Goal: Task Accomplishment & Management: Manage account settings

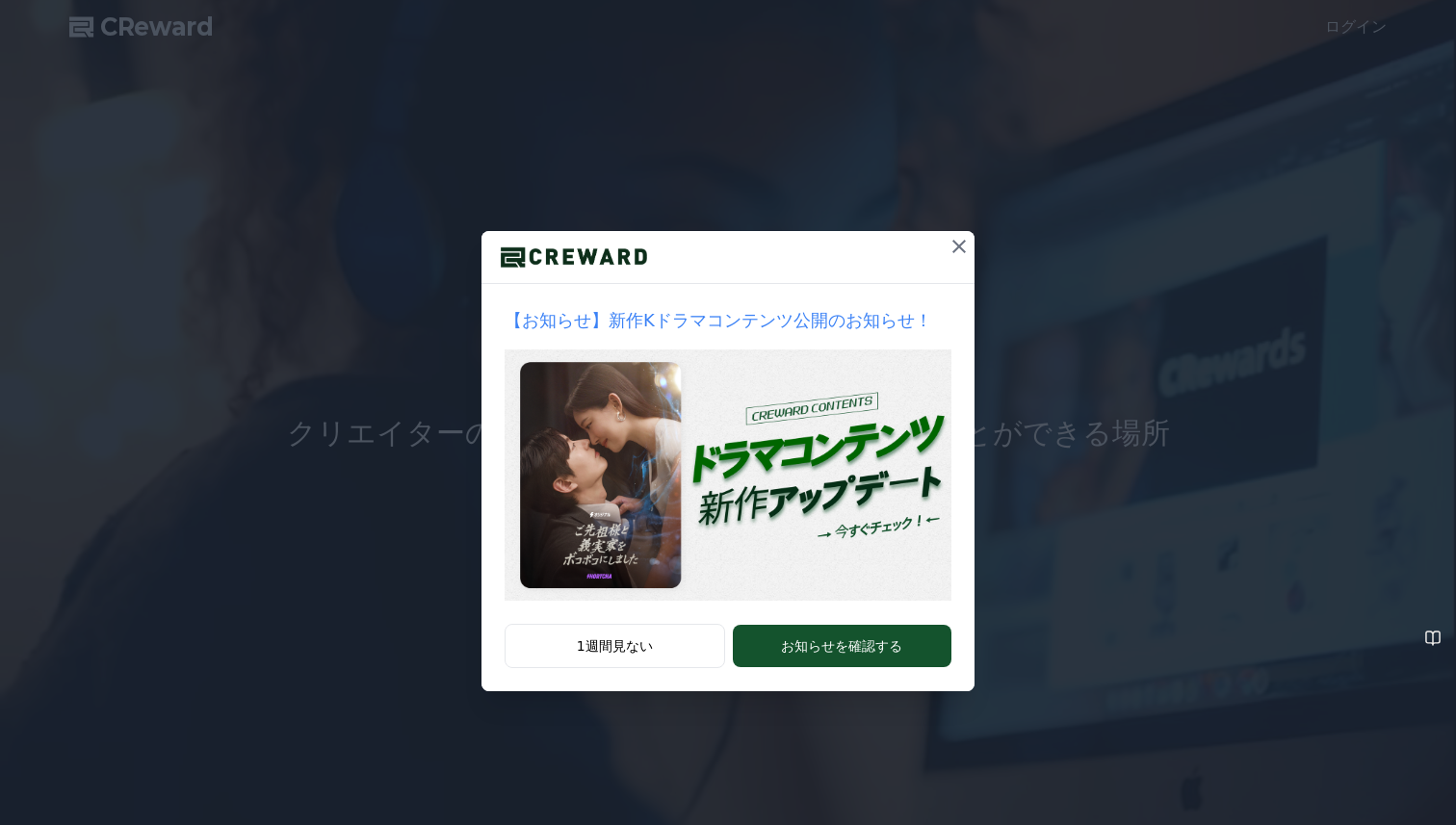
click at [971, 251] on button at bounding box center [959, 246] width 31 height 31
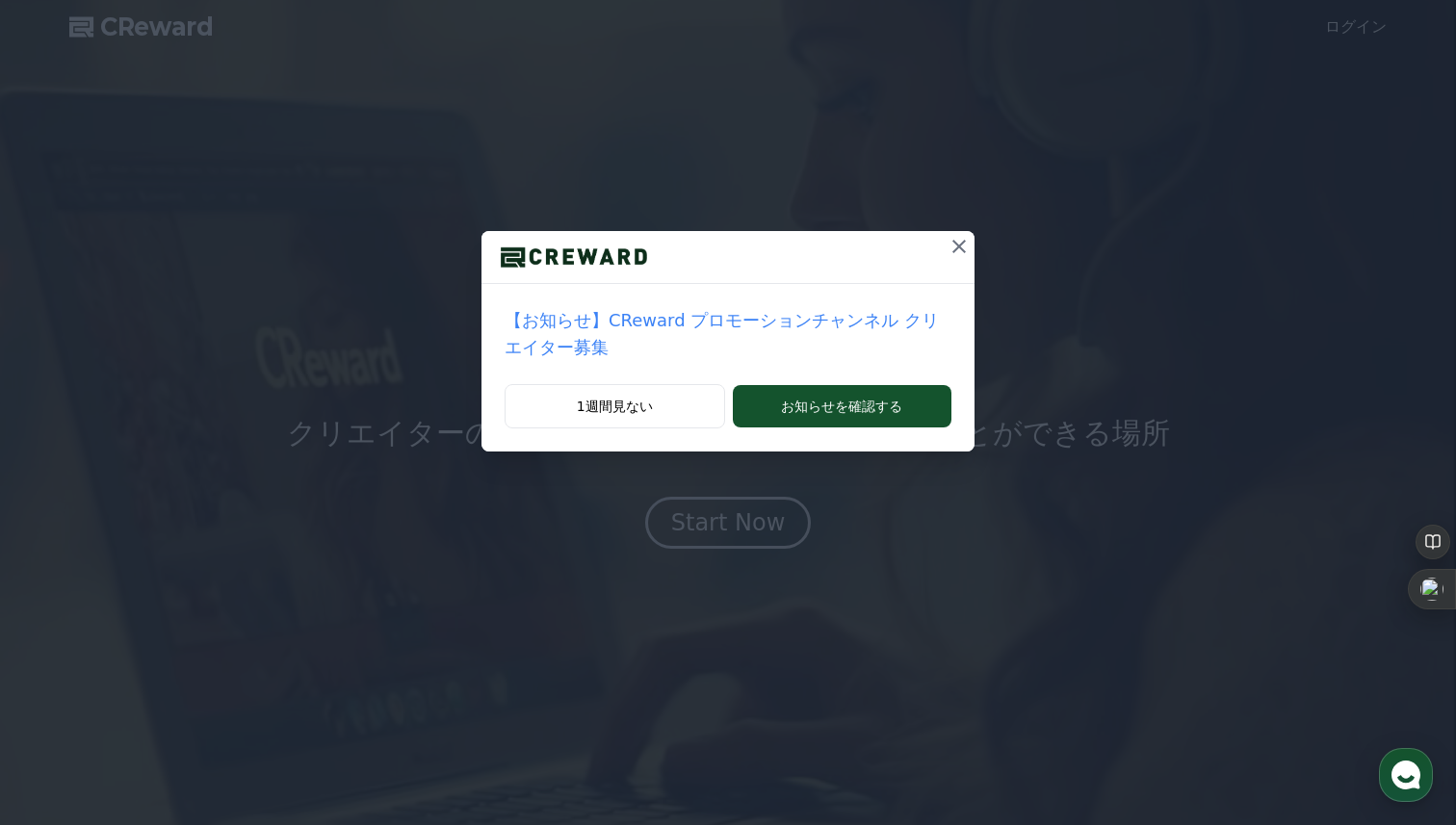
click at [966, 245] on icon at bounding box center [959, 246] width 23 height 23
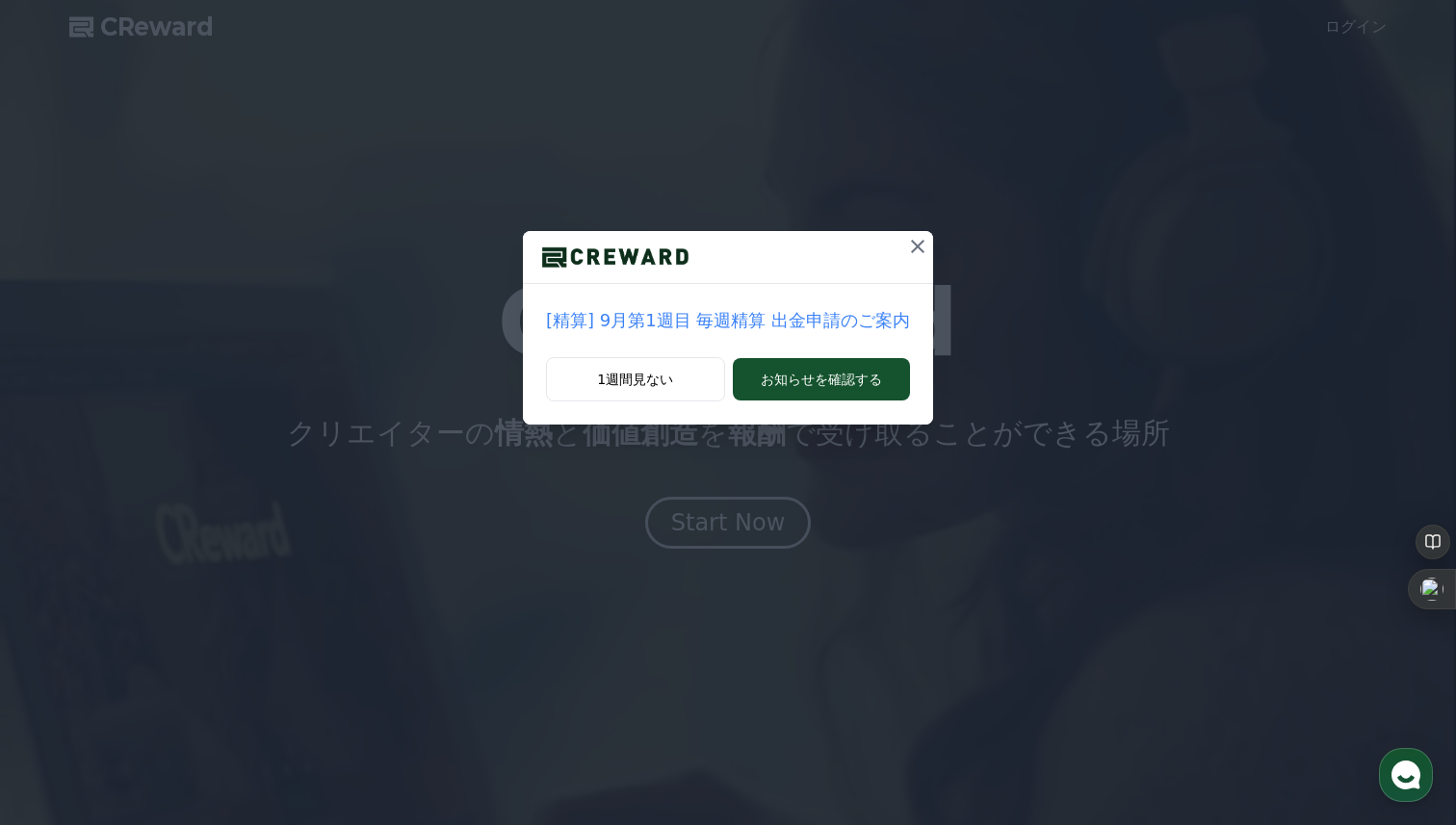
click at [912, 245] on icon at bounding box center [918, 247] width 14 height 14
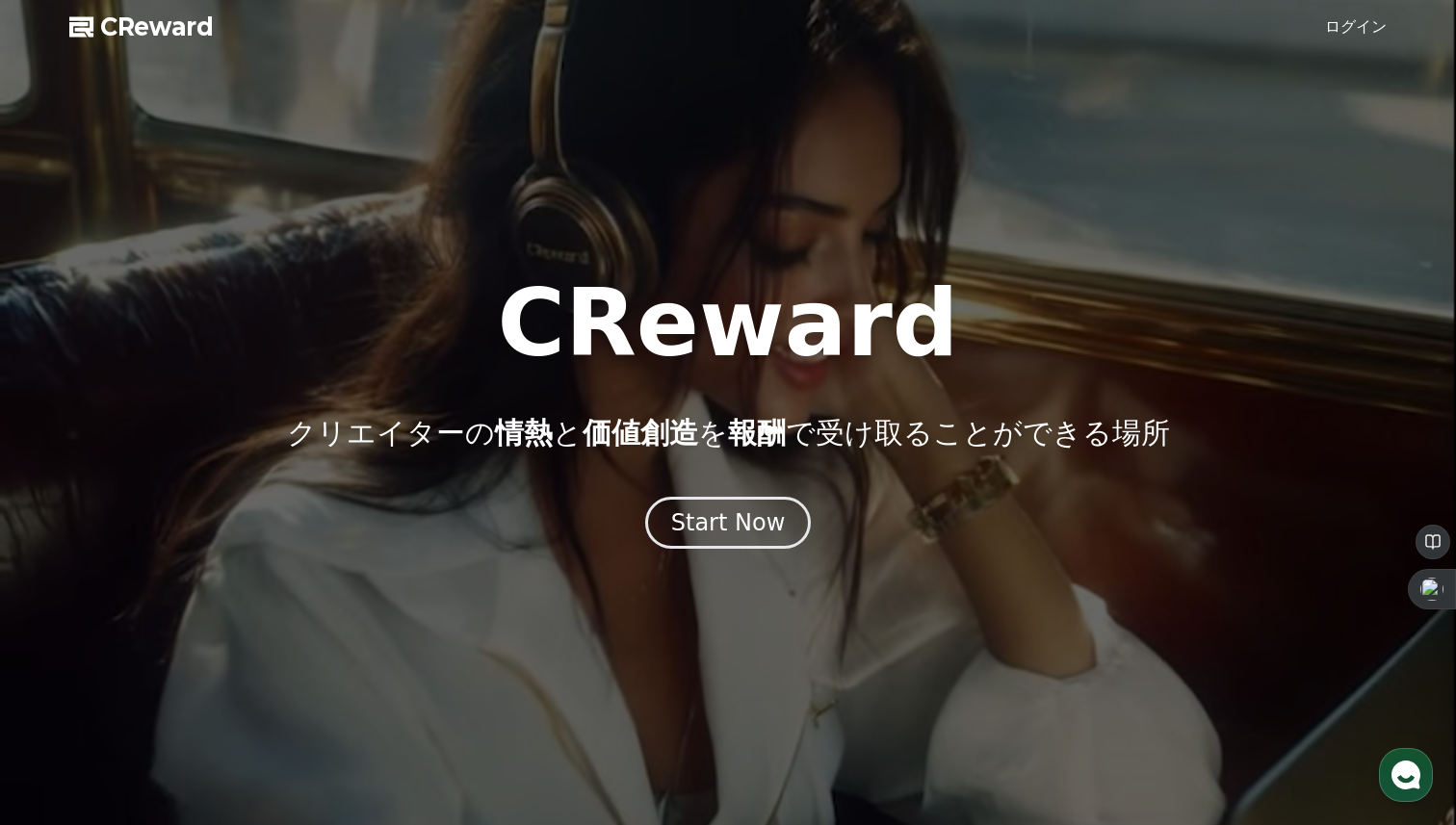
click at [1389, 21] on div at bounding box center [728, 412] width 1456 height 825
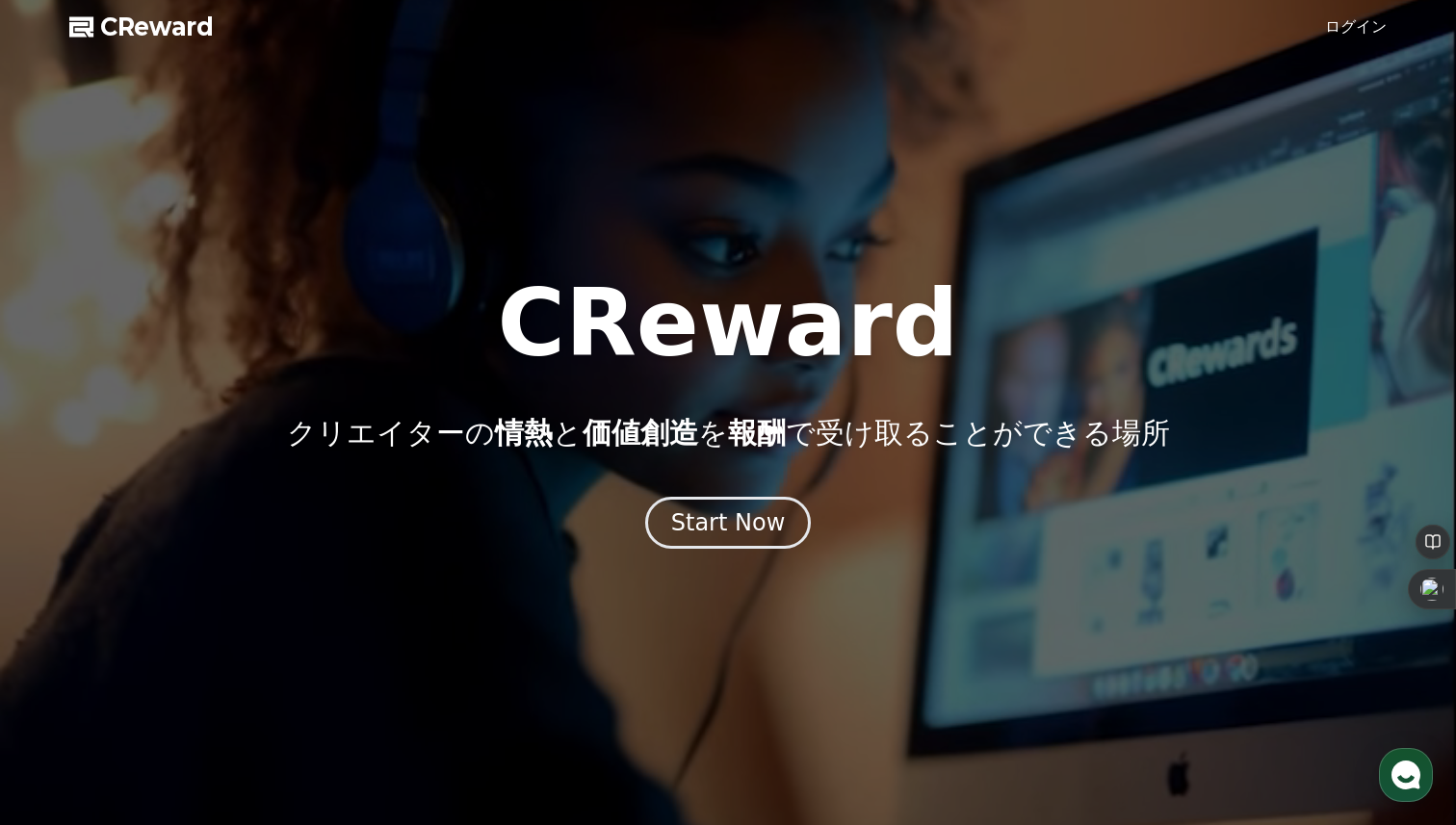
click at [1356, 22] on link "ログイン" at bounding box center [1356, 27] width 61 height 23
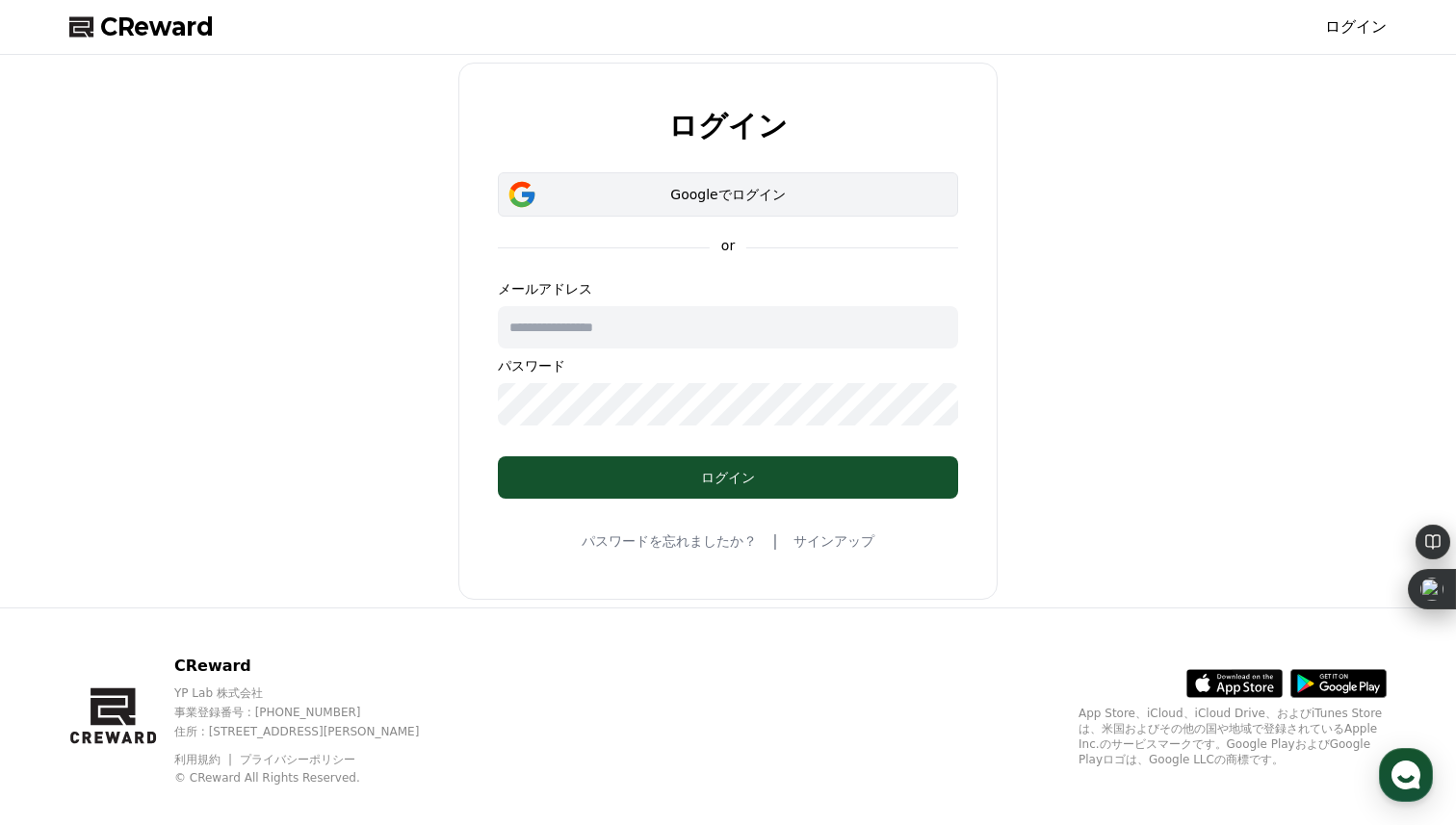
click at [732, 201] on div "Googleでログイン" at bounding box center [728, 194] width 404 height 19
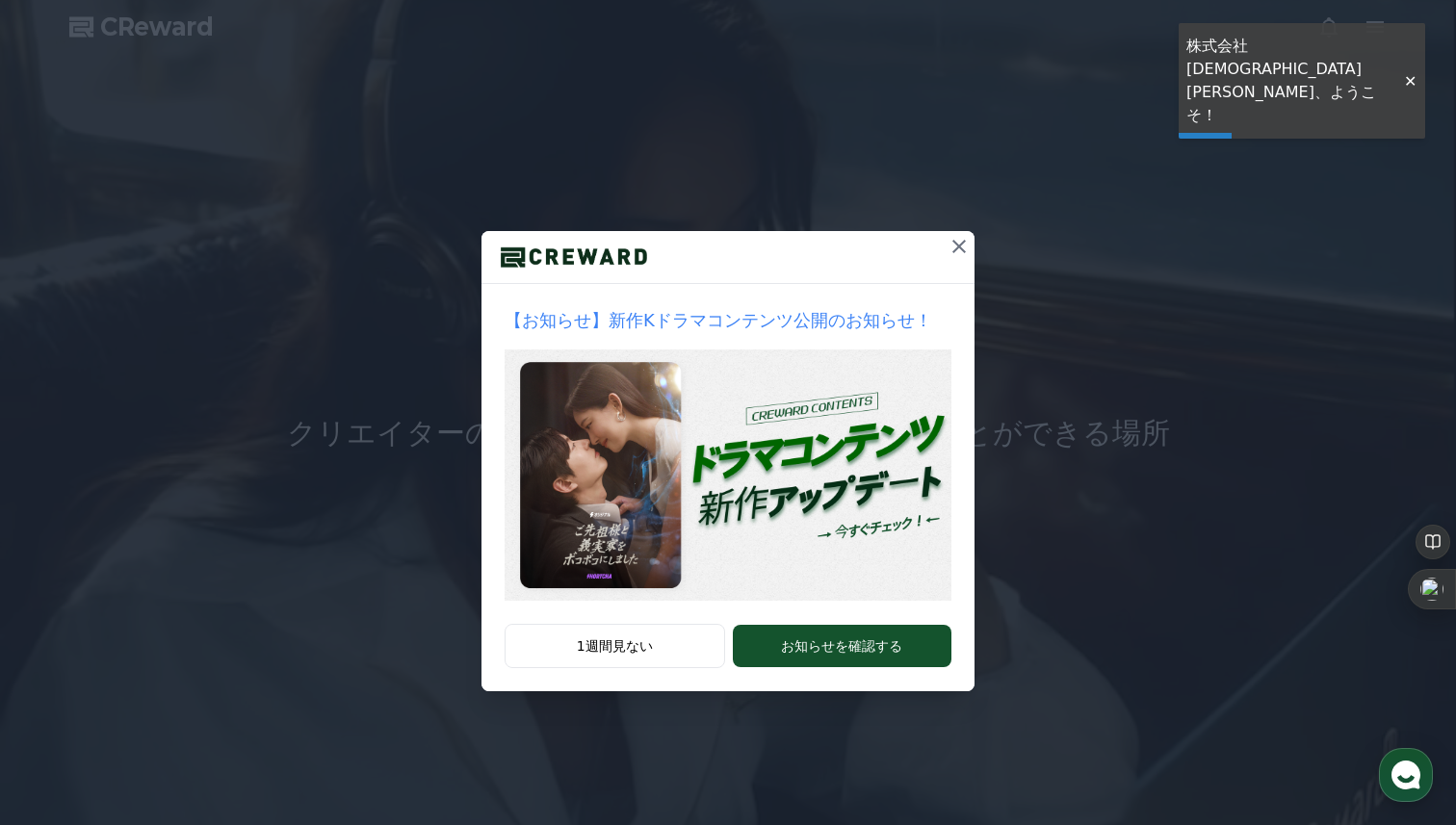
click at [961, 244] on icon at bounding box center [959, 247] width 14 height 14
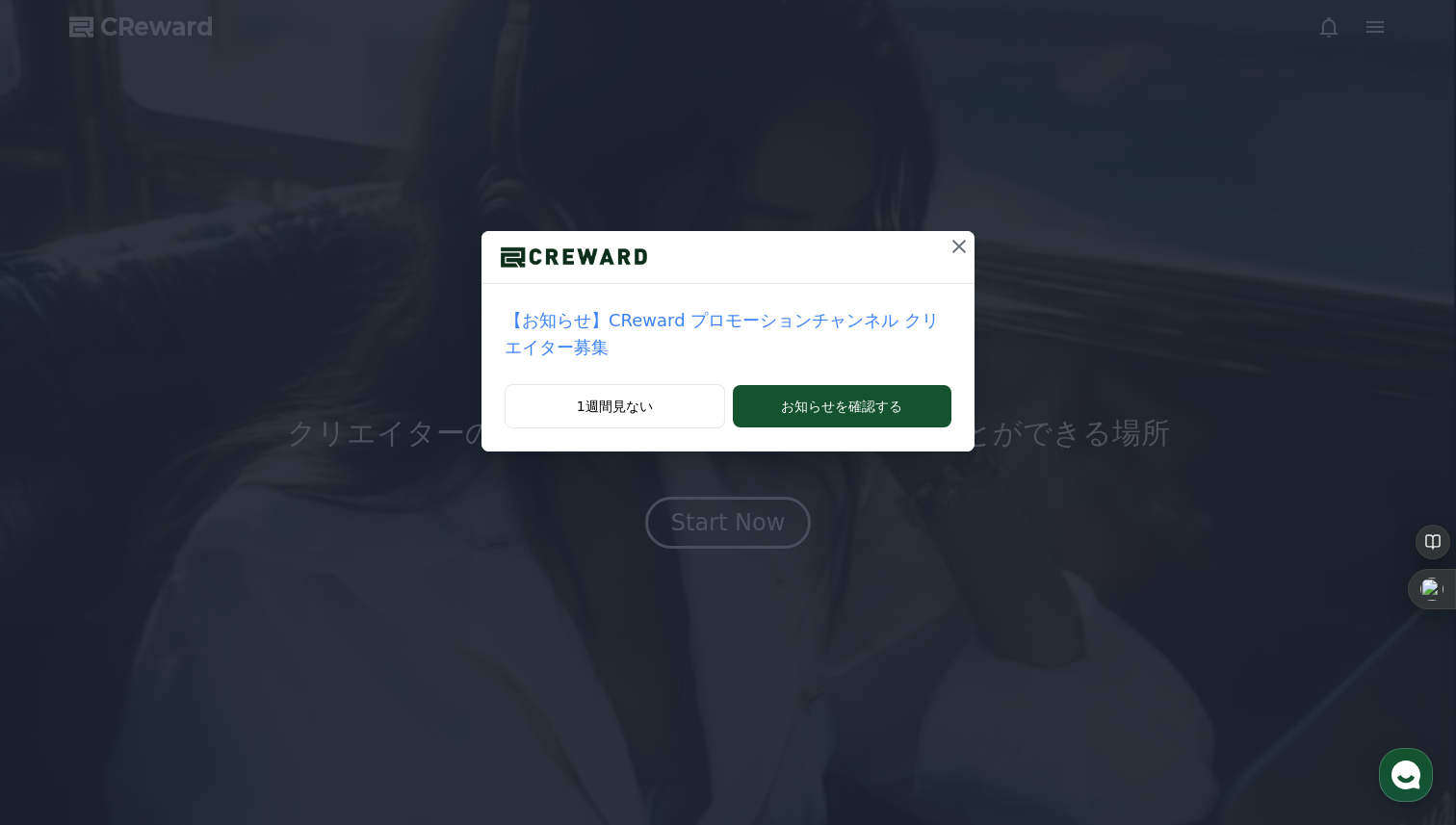
click at [960, 251] on icon at bounding box center [959, 246] width 23 height 23
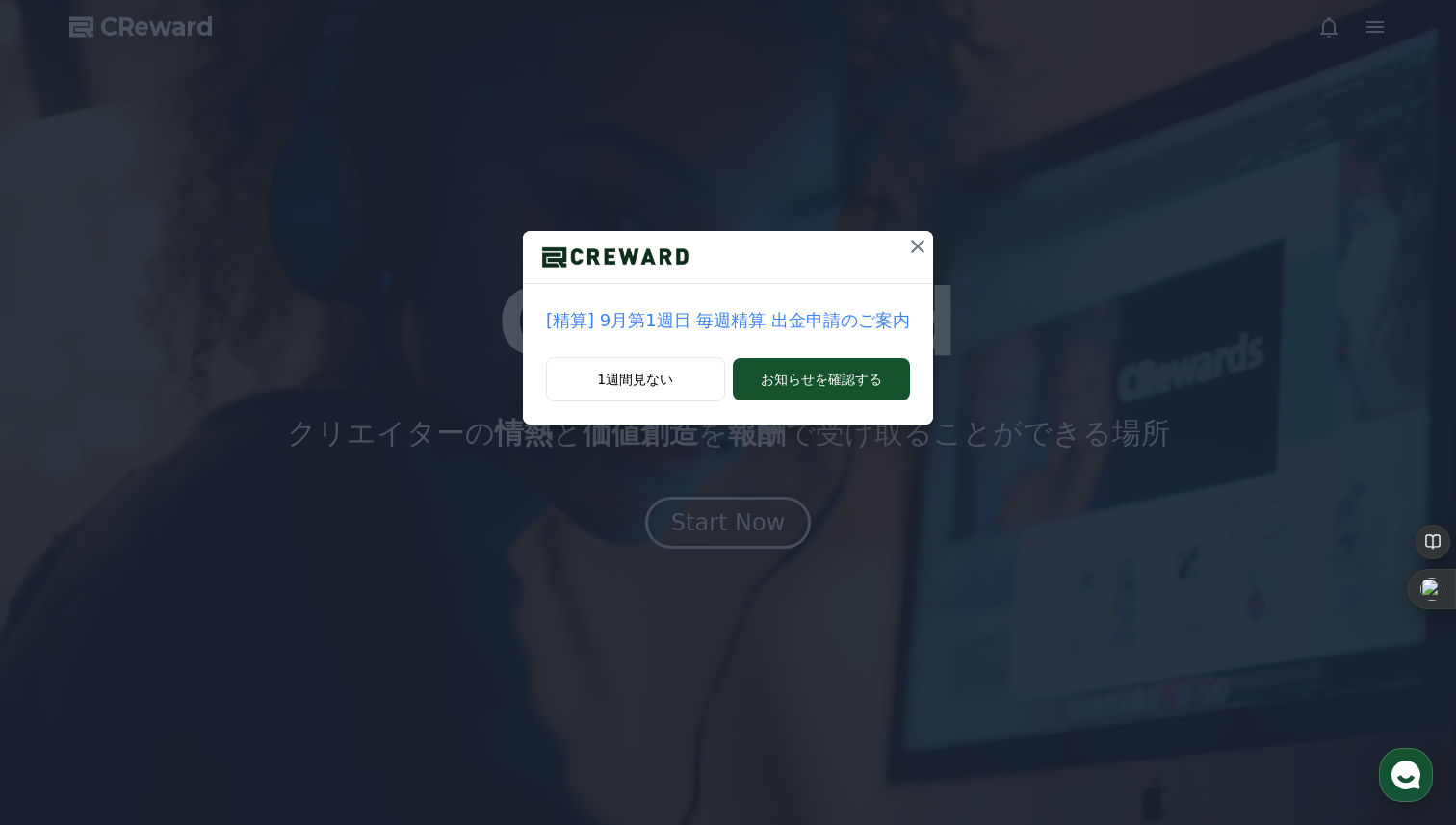
click at [893, 252] on div at bounding box center [728, 257] width 410 height 52
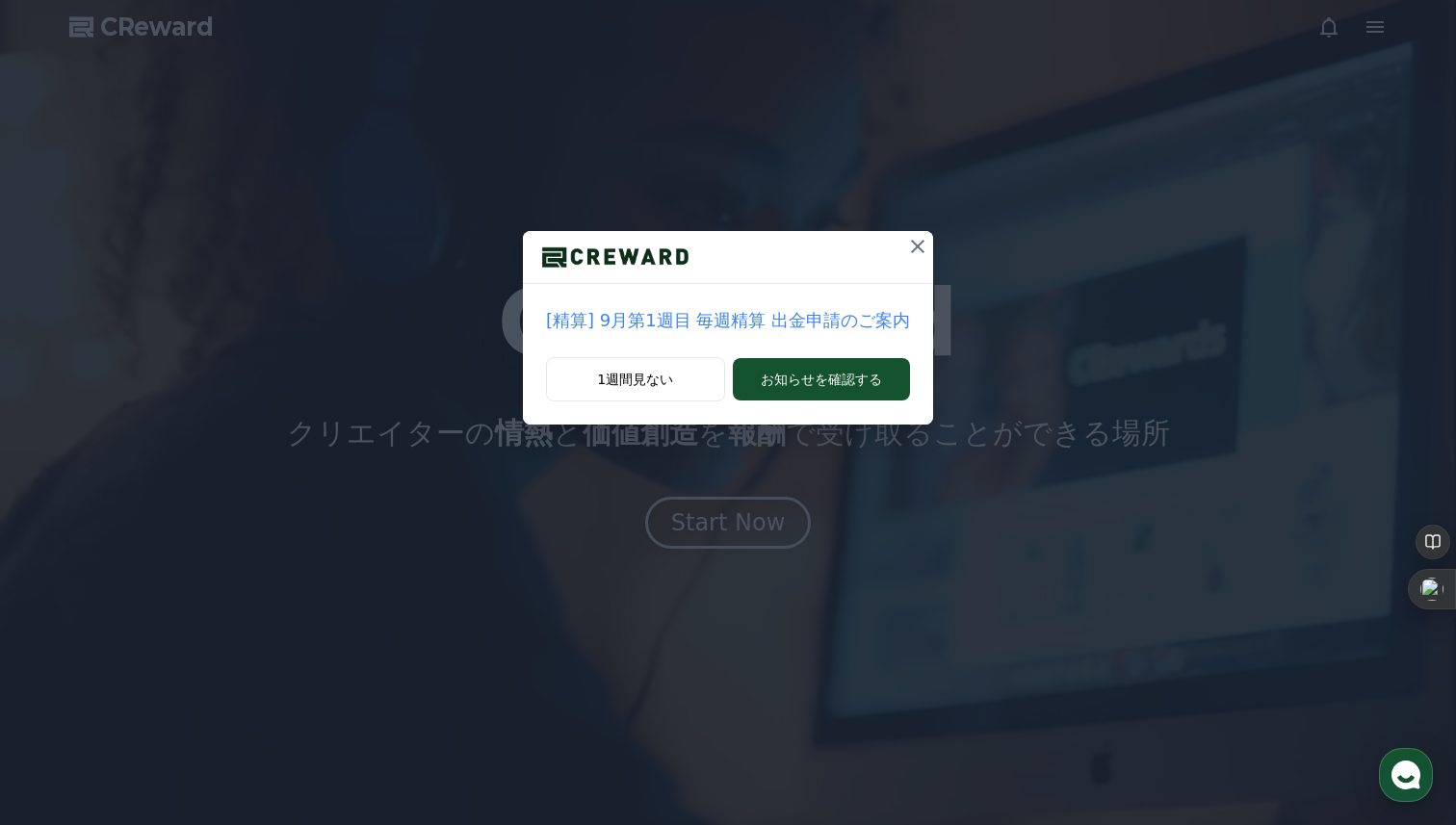
click at [902, 252] on button at bounding box center [917, 246] width 31 height 31
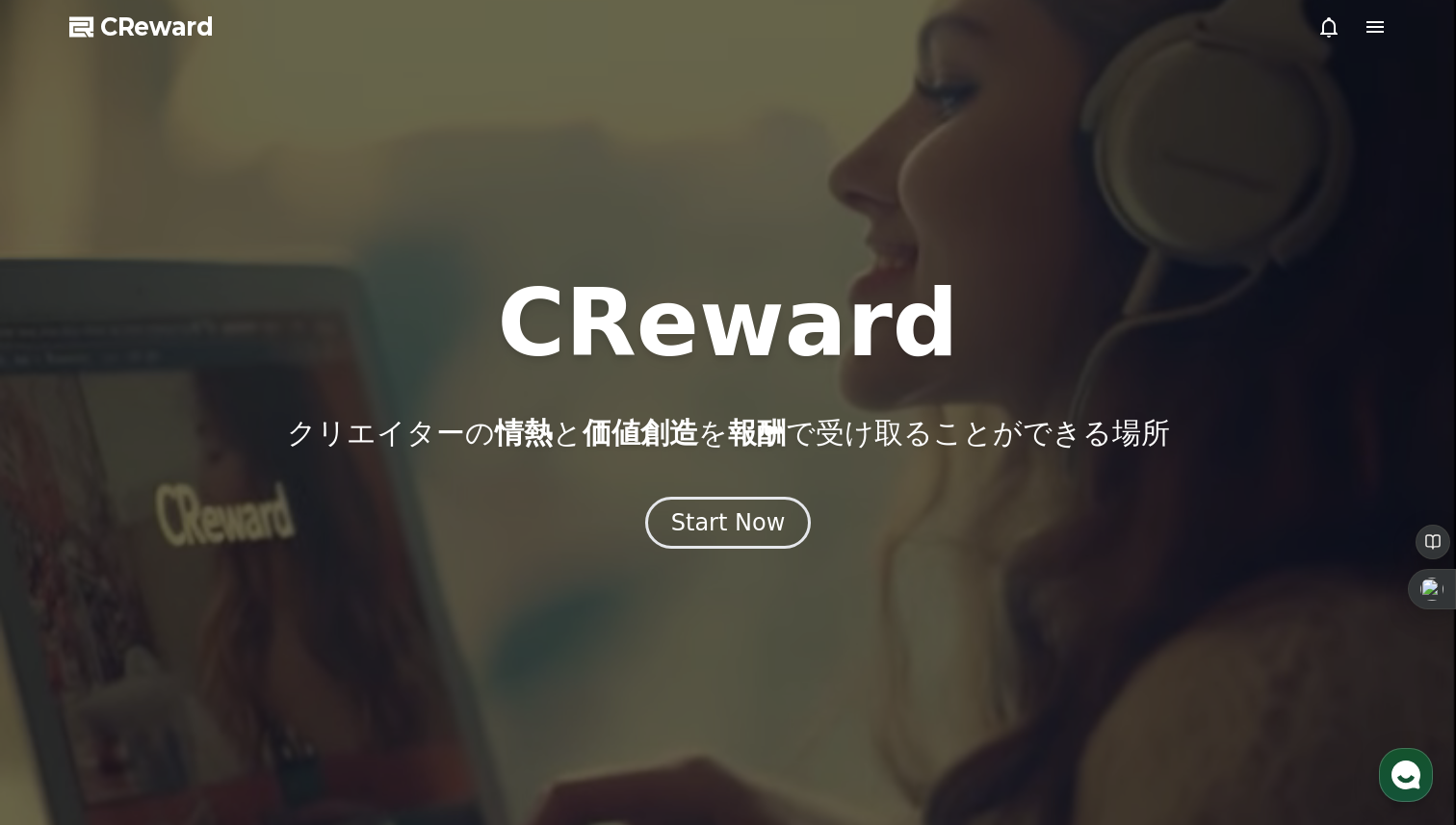
click at [1371, 28] on icon at bounding box center [1375, 27] width 23 height 23
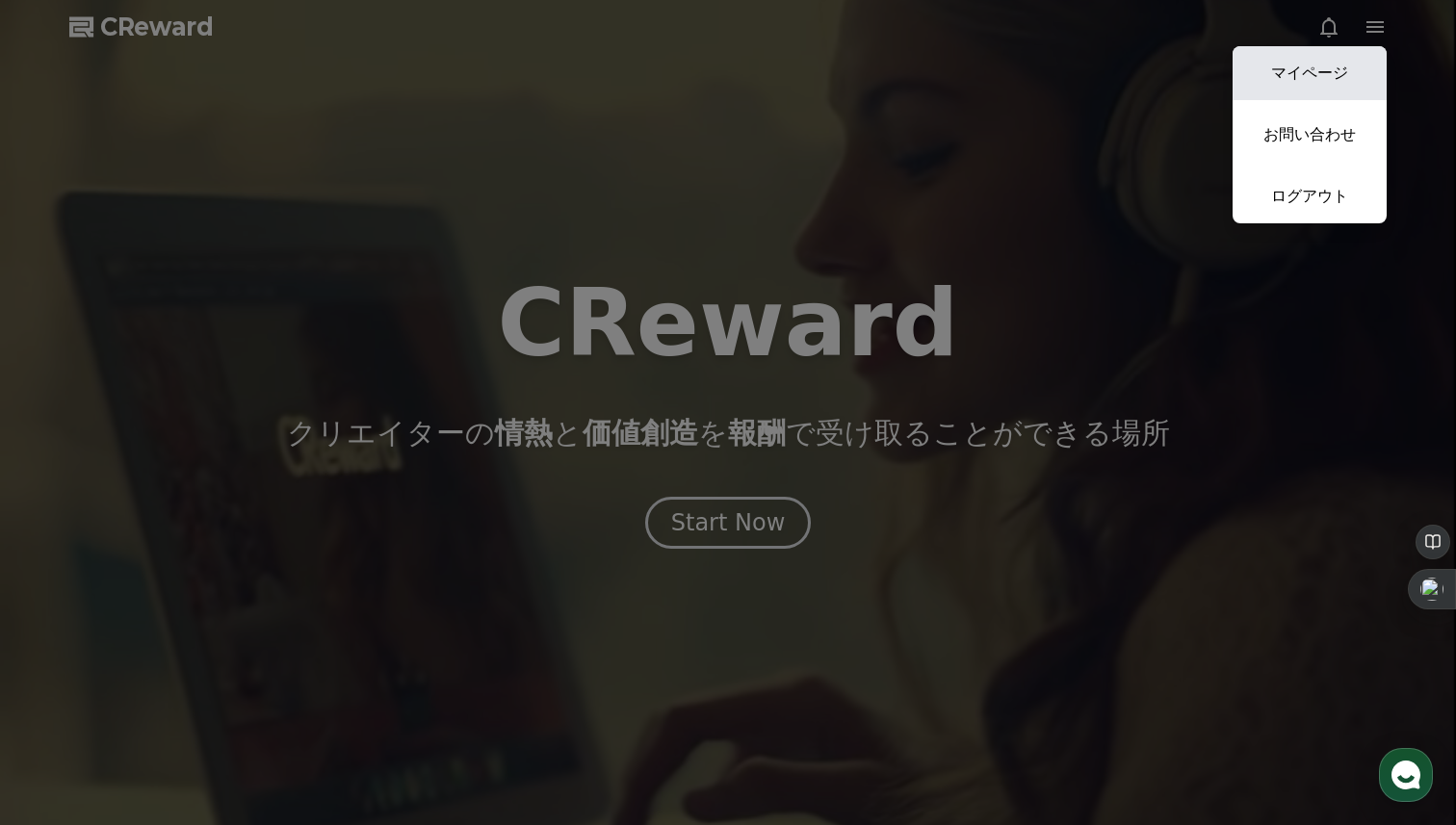
click at [1320, 66] on link "マイページ" at bounding box center [1309, 73] width 155 height 53
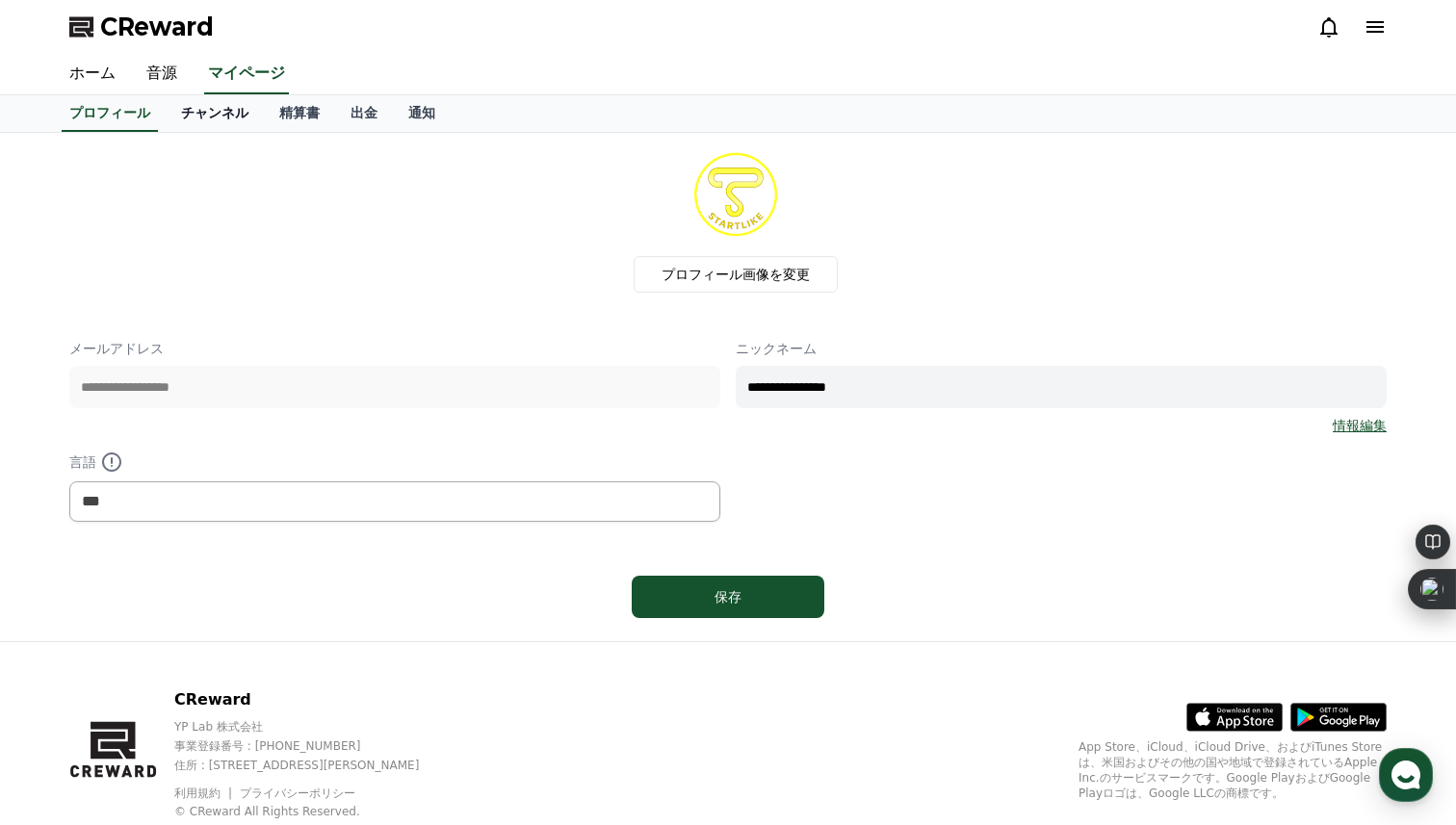
click at [241, 113] on link "チャンネル" at bounding box center [214, 113] width 98 height 37
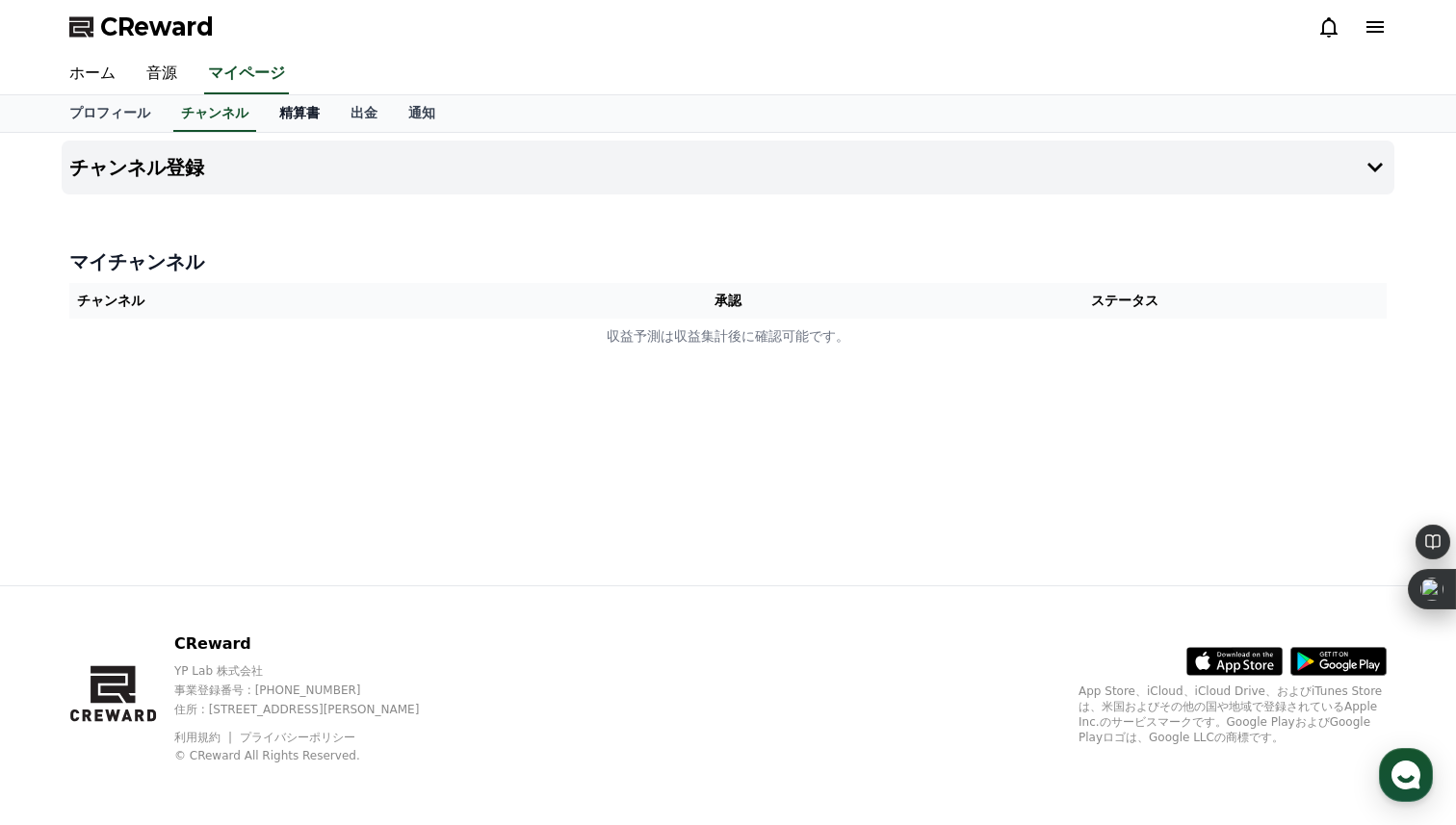
click at [320, 110] on link "精算書" at bounding box center [299, 113] width 71 height 37
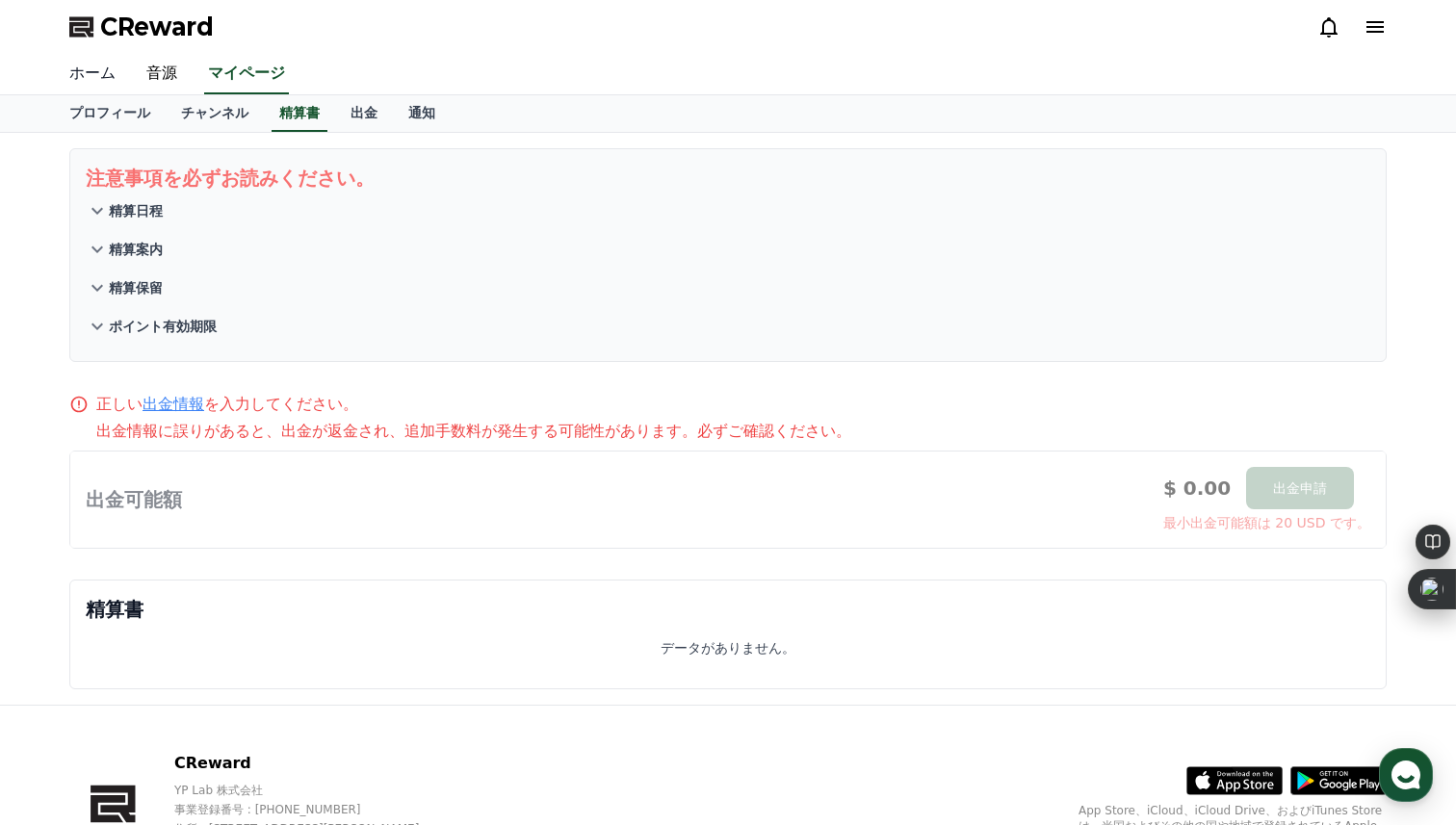
click at [99, 76] on link "ホーム" at bounding box center [92, 73] width 77 height 41
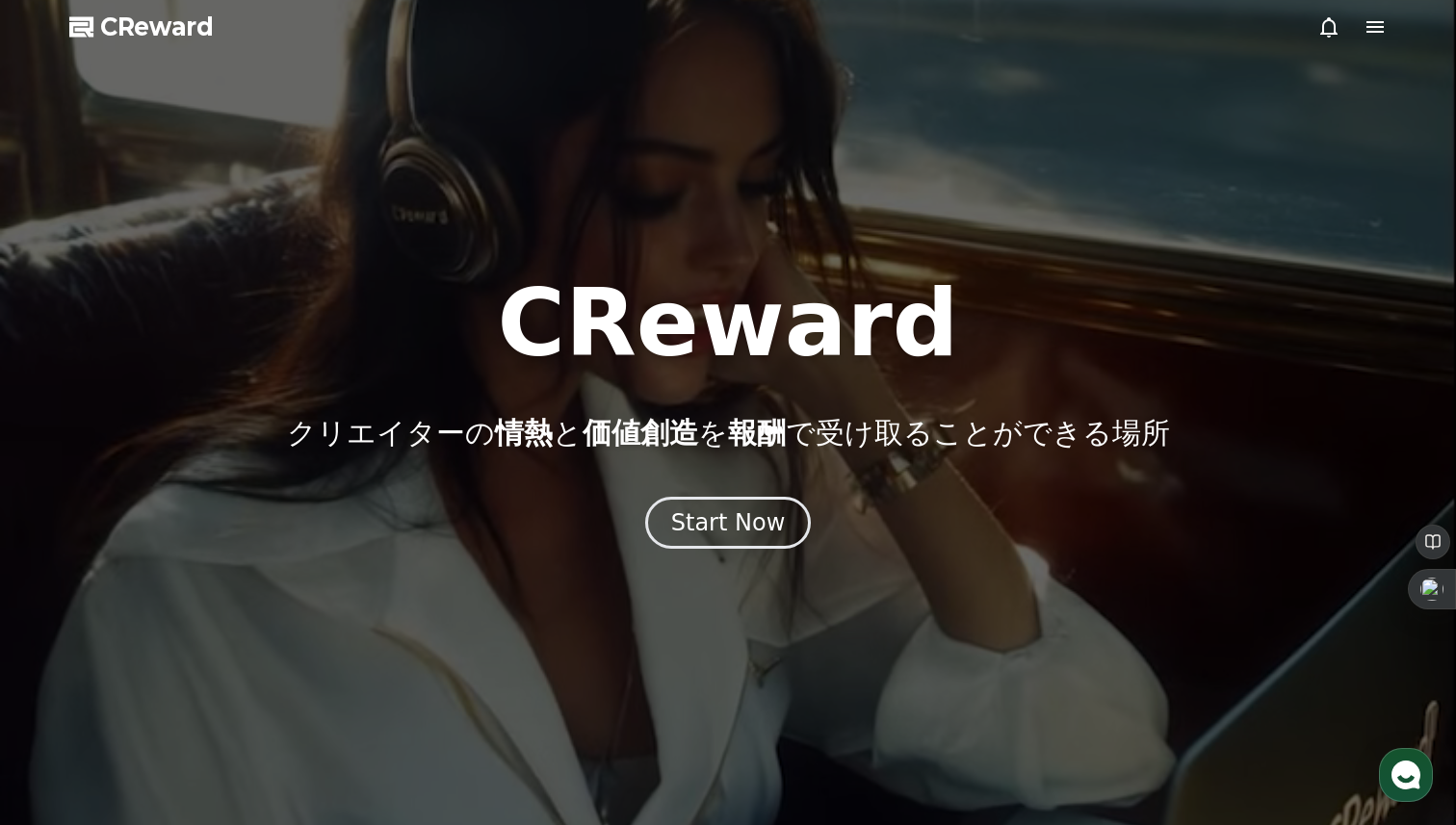
click at [1431, 33] on div at bounding box center [728, 412] width 1456 height 825
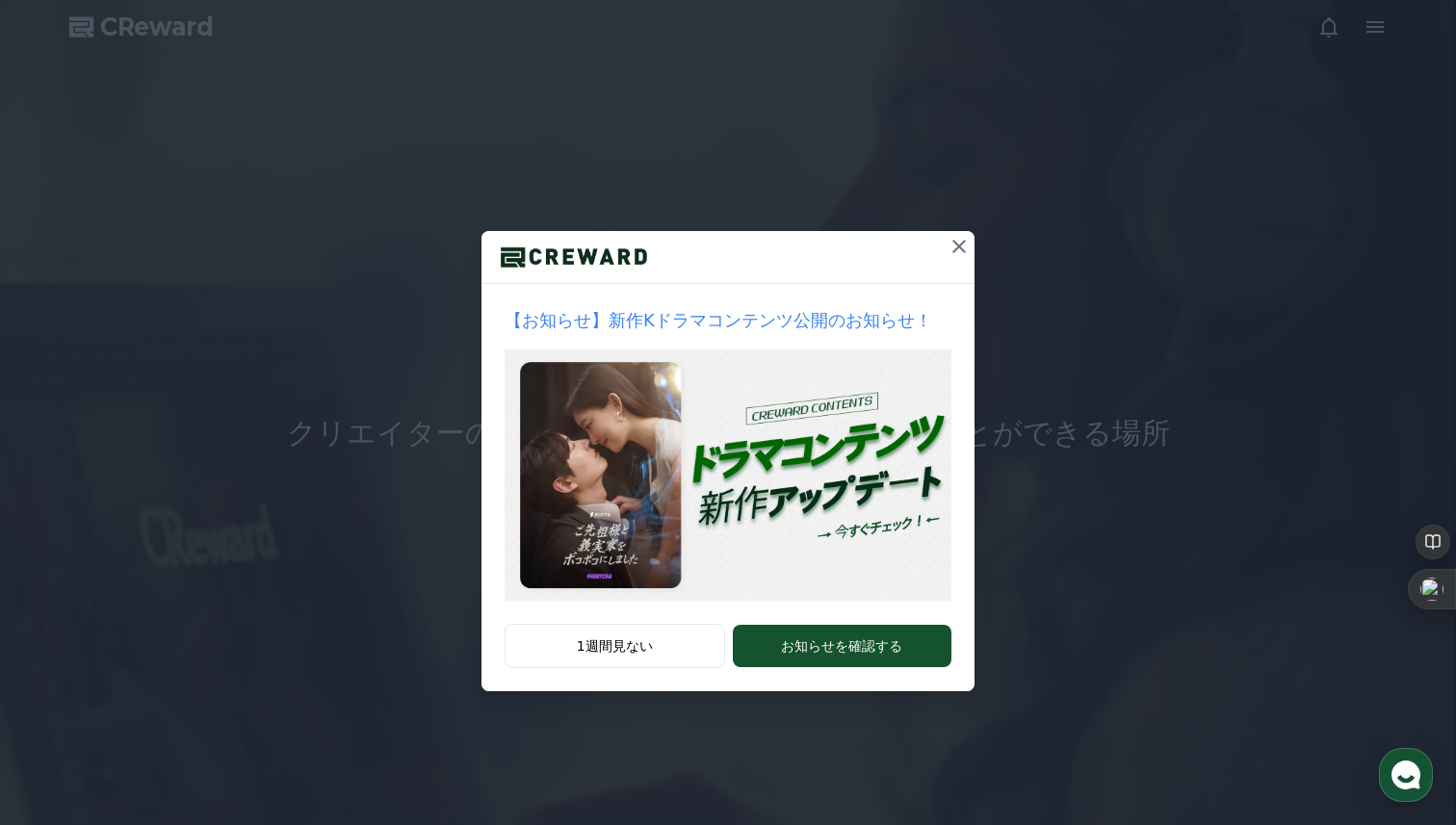
click at [959, 233] on button at bounding box center [959, 246] width 31 height 31
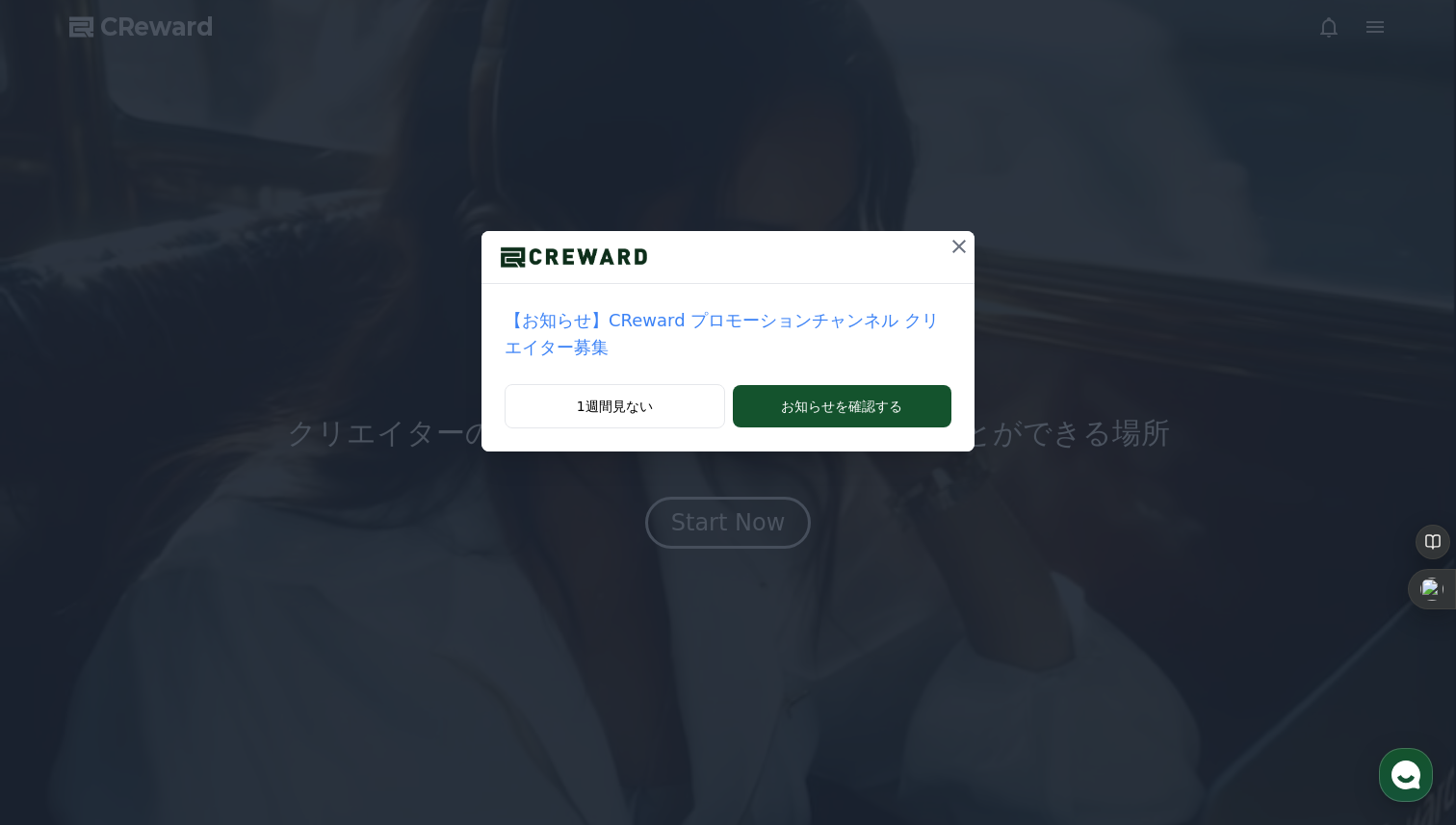
click at [954, 252] on icon at bounding box center [959, 247] width 14 height 14
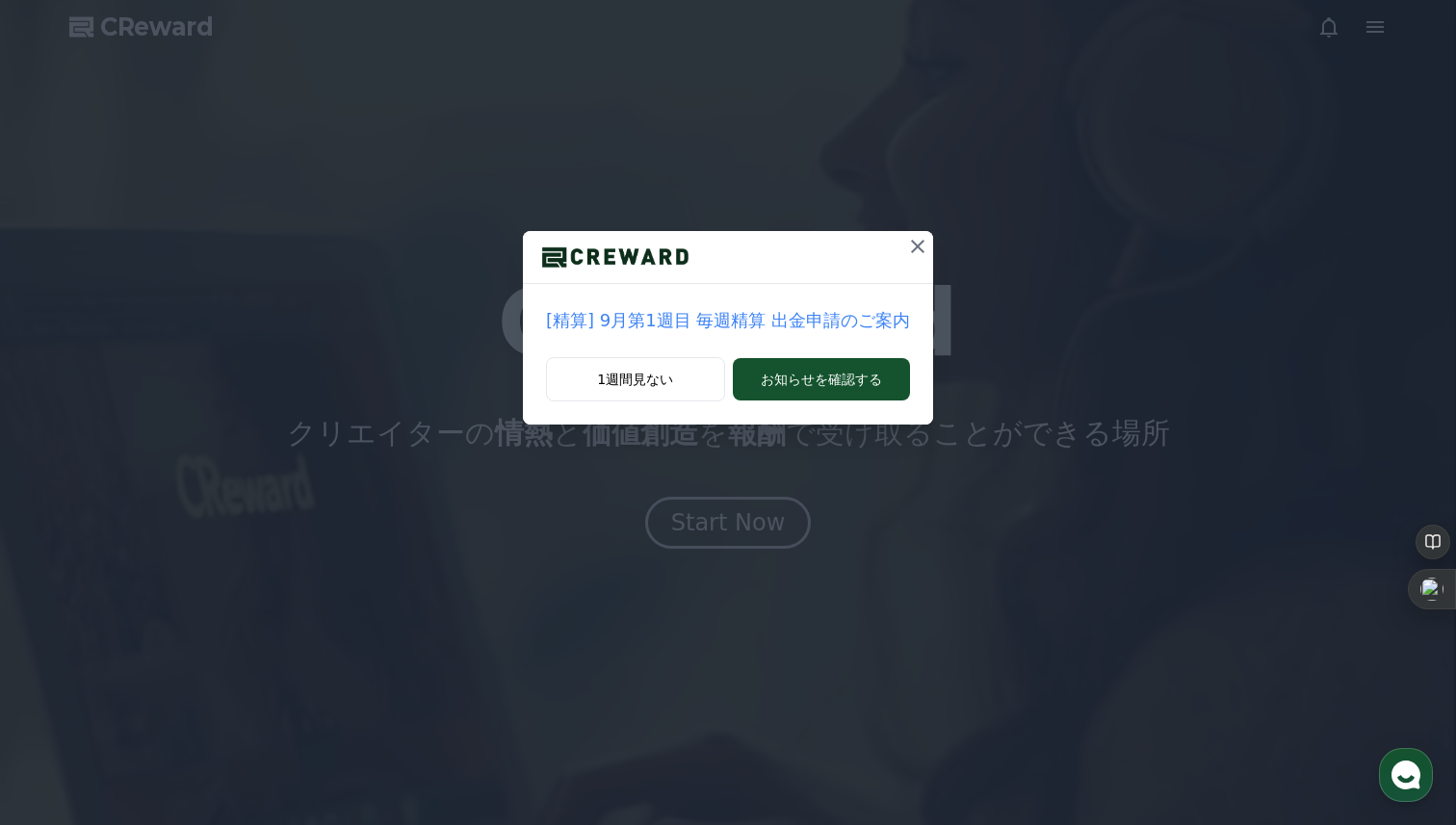
click at [924, 244] on icon at bounding box center [917, 246] width 23 height 23
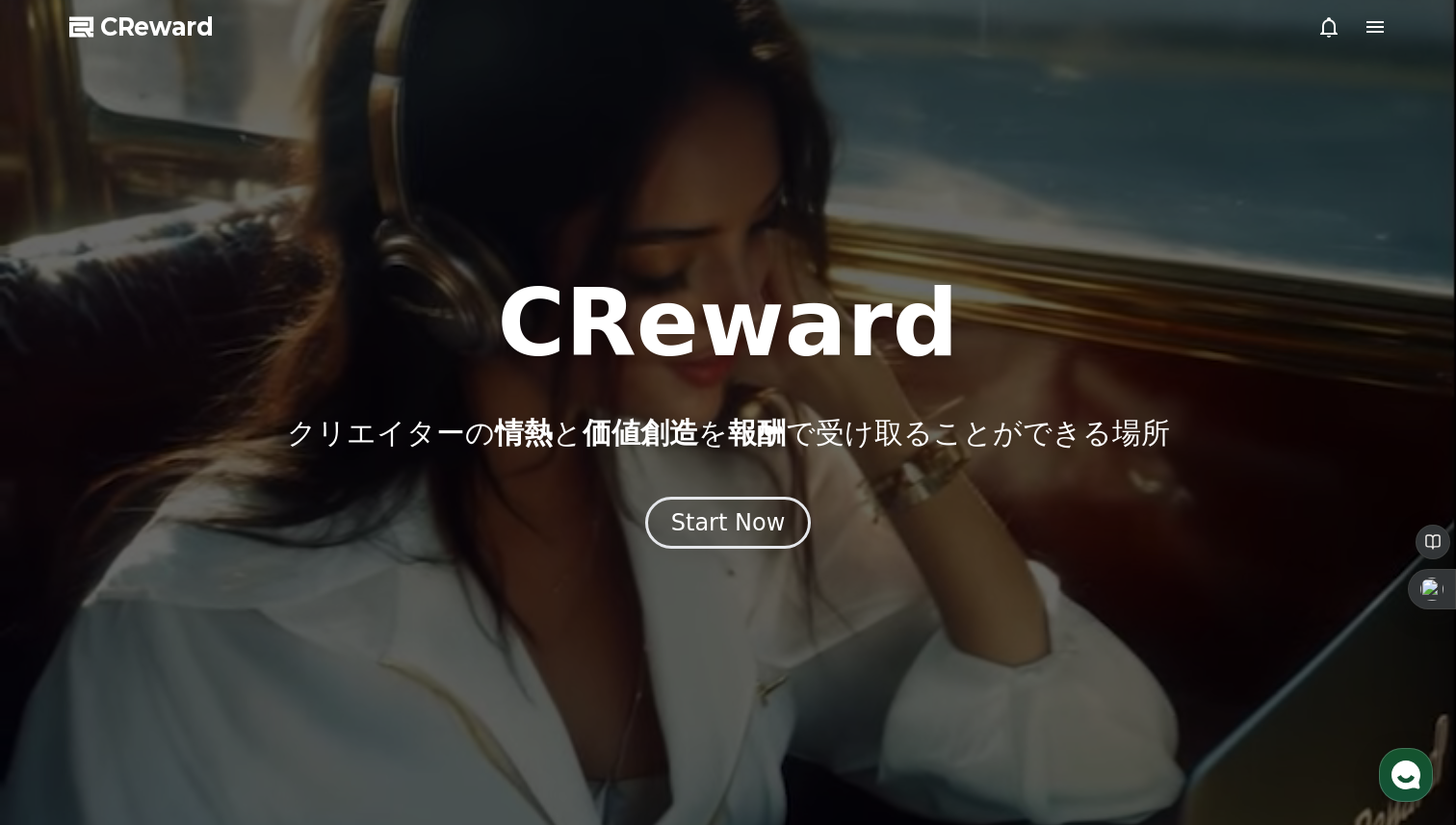
click at [1401, 10] on div at bounding box center [728, 412] width 1456 height 825
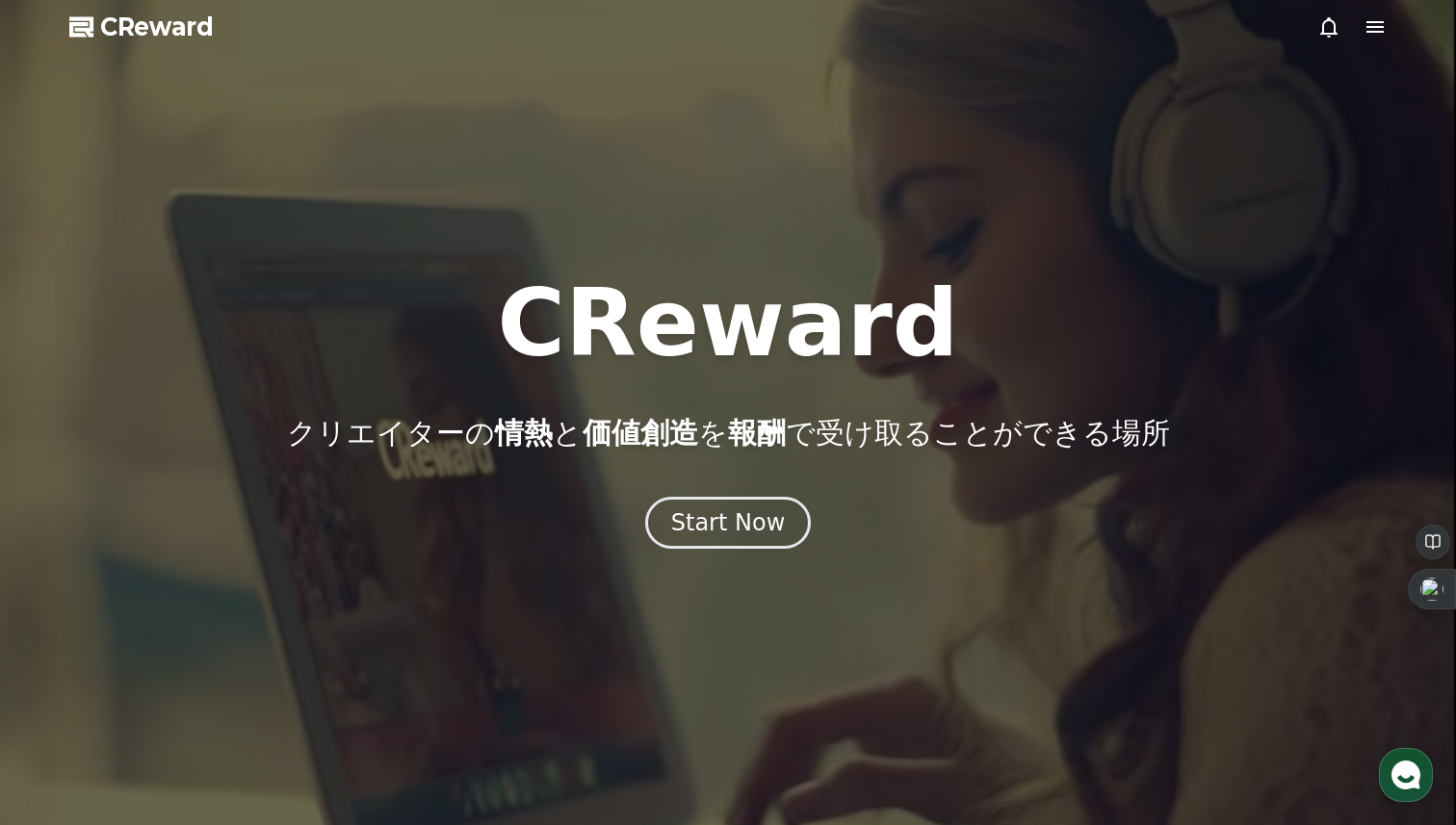
click at [1380, 20] on icon at bounding box center [1375, 27] width 23 height 23
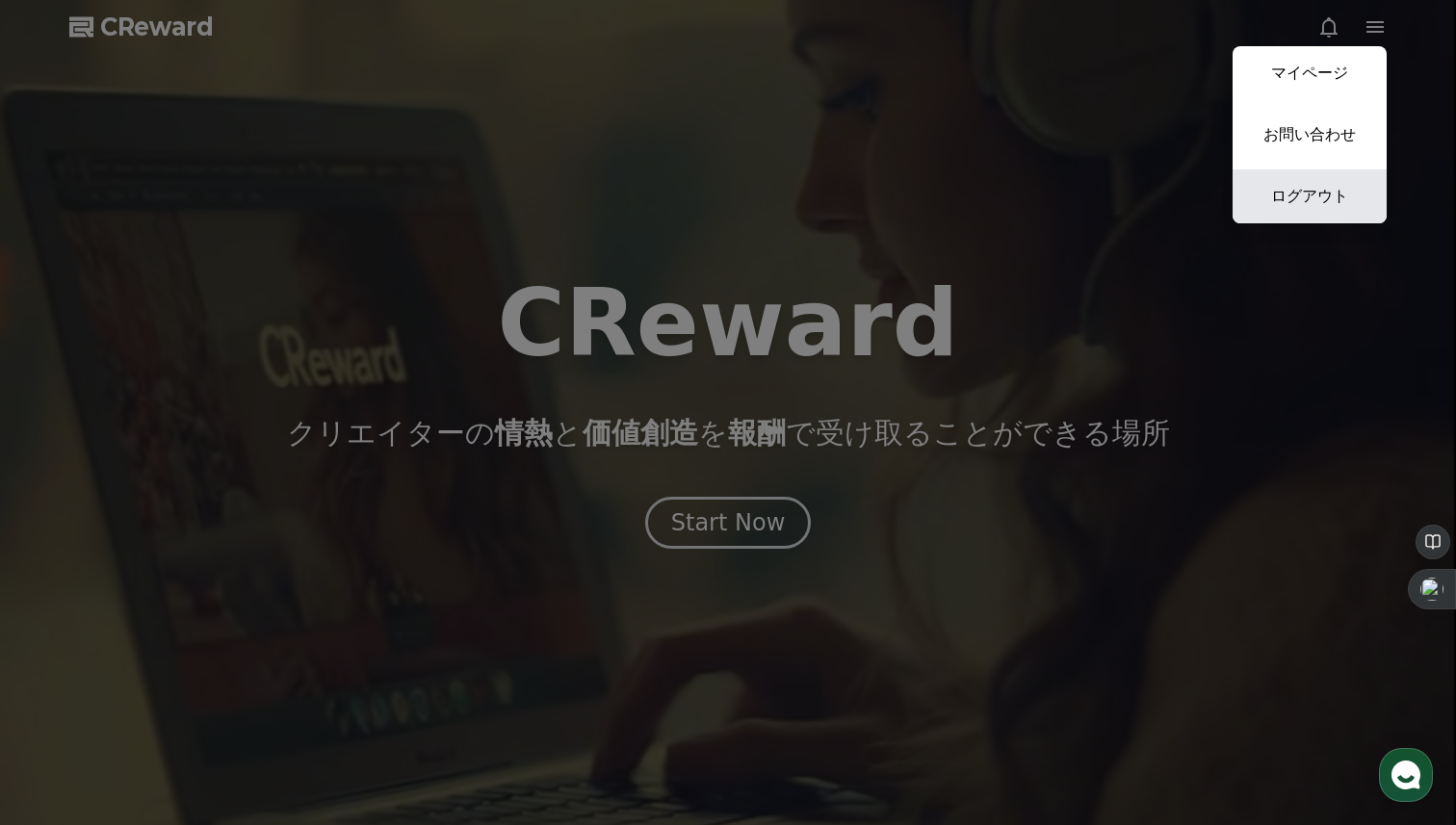
click at [1292, 194] on link "ログアウト" at bounding box center [1309, 196] width 155 height 53
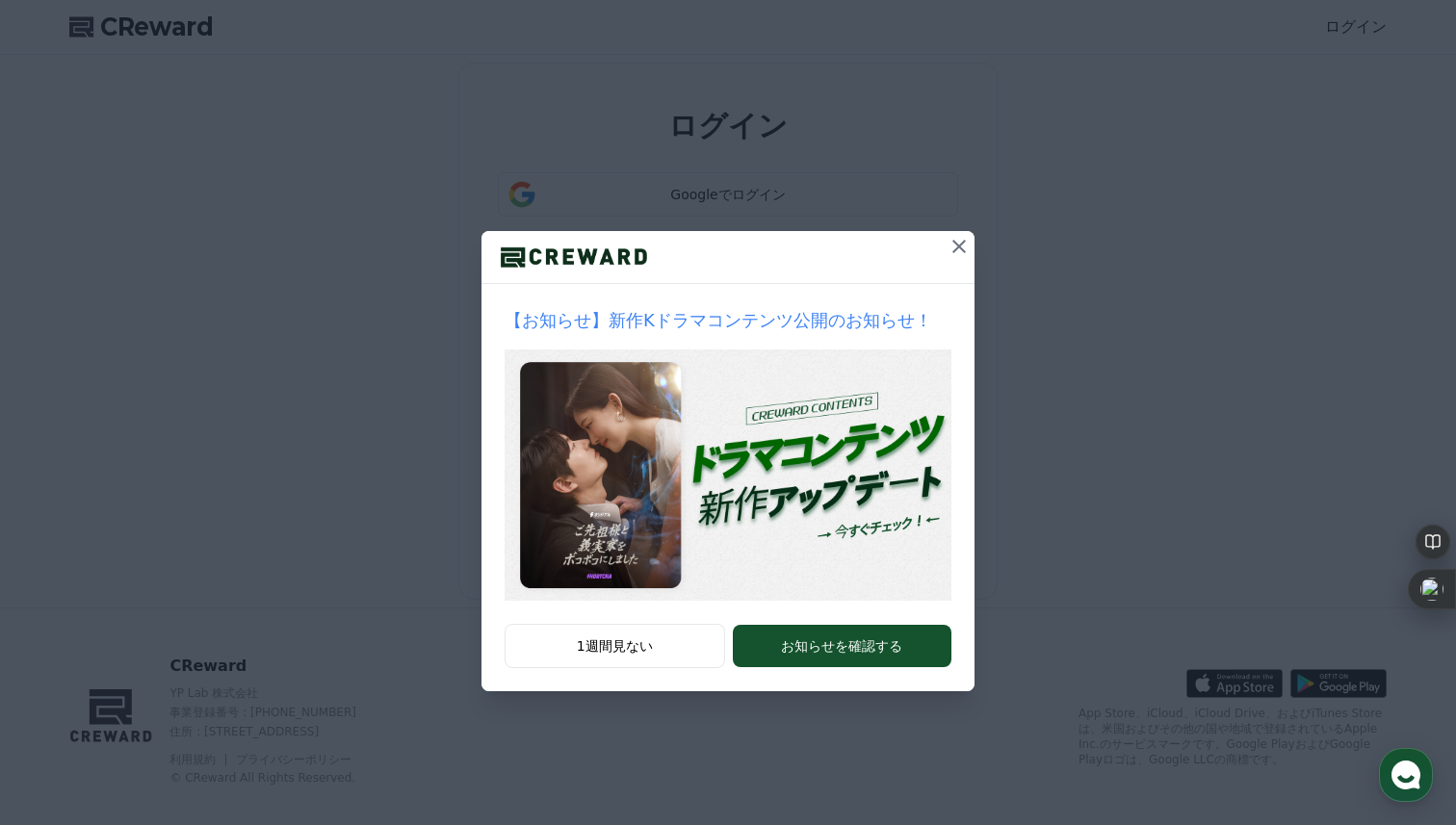
click at [966, 249] on icon at bounding box center [959, 246] width 23 height 23
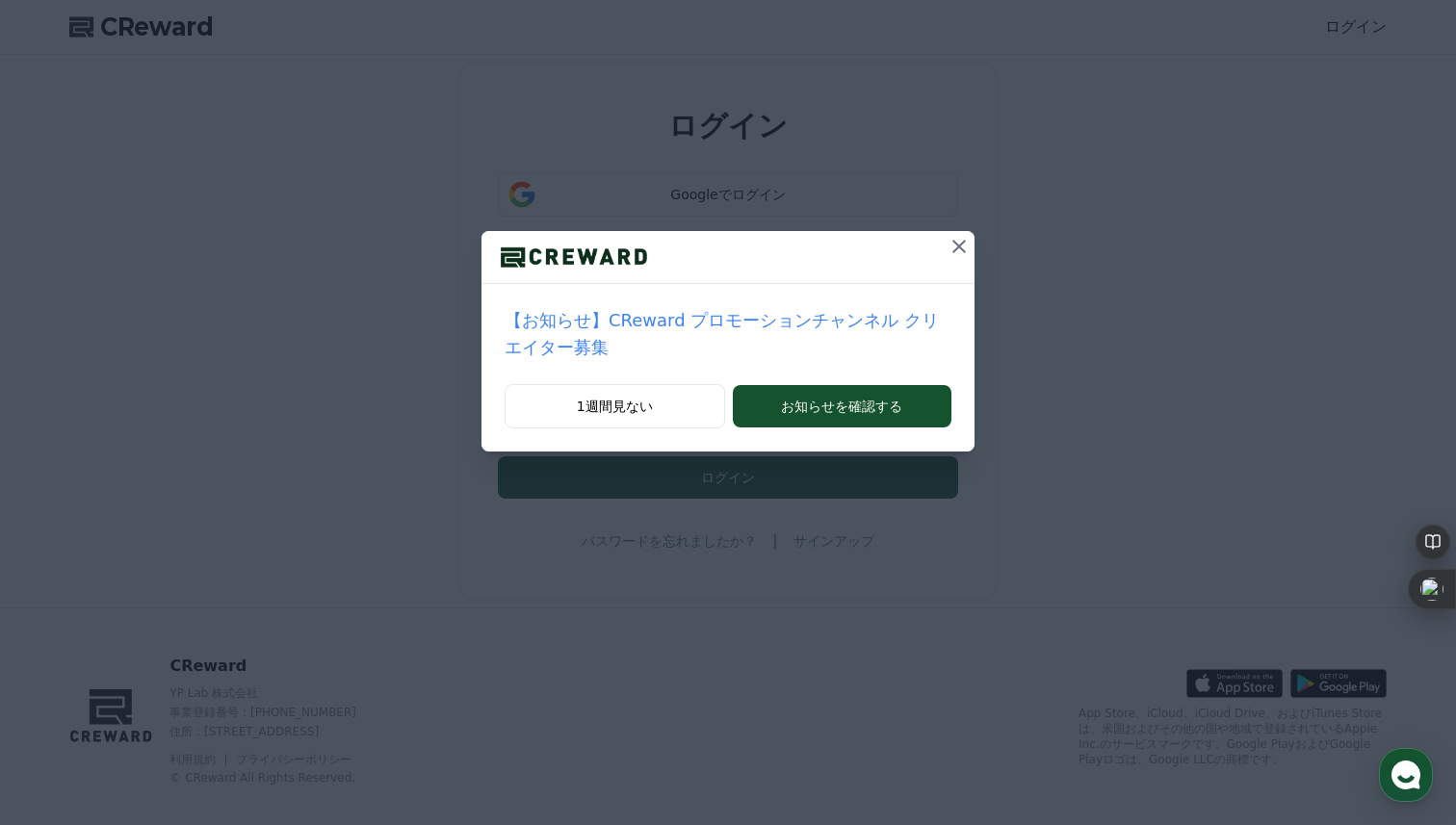
click at [966, 249] on icon at bounding box center [959, 246] width 23 height 23
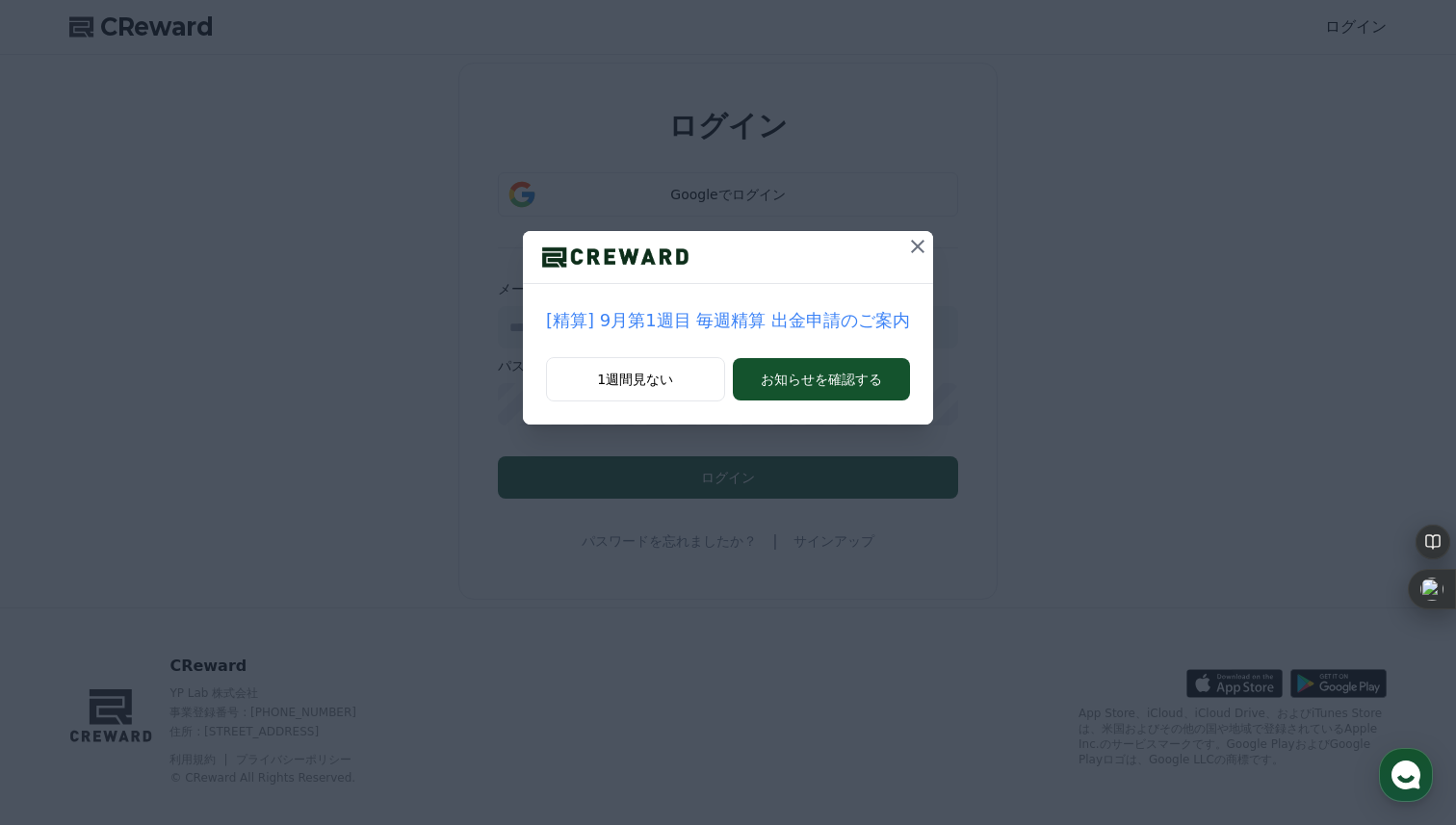
click at [966, 249] on div "[精算] 9月第1週目 毎週精算 出金申請のご案内 1週間見ない お知らせを確認する" at bounding box center [728, 228] width 1456 height 456
click at [911, 247] on icon at bounding box center [917, 246] width 23 height 23
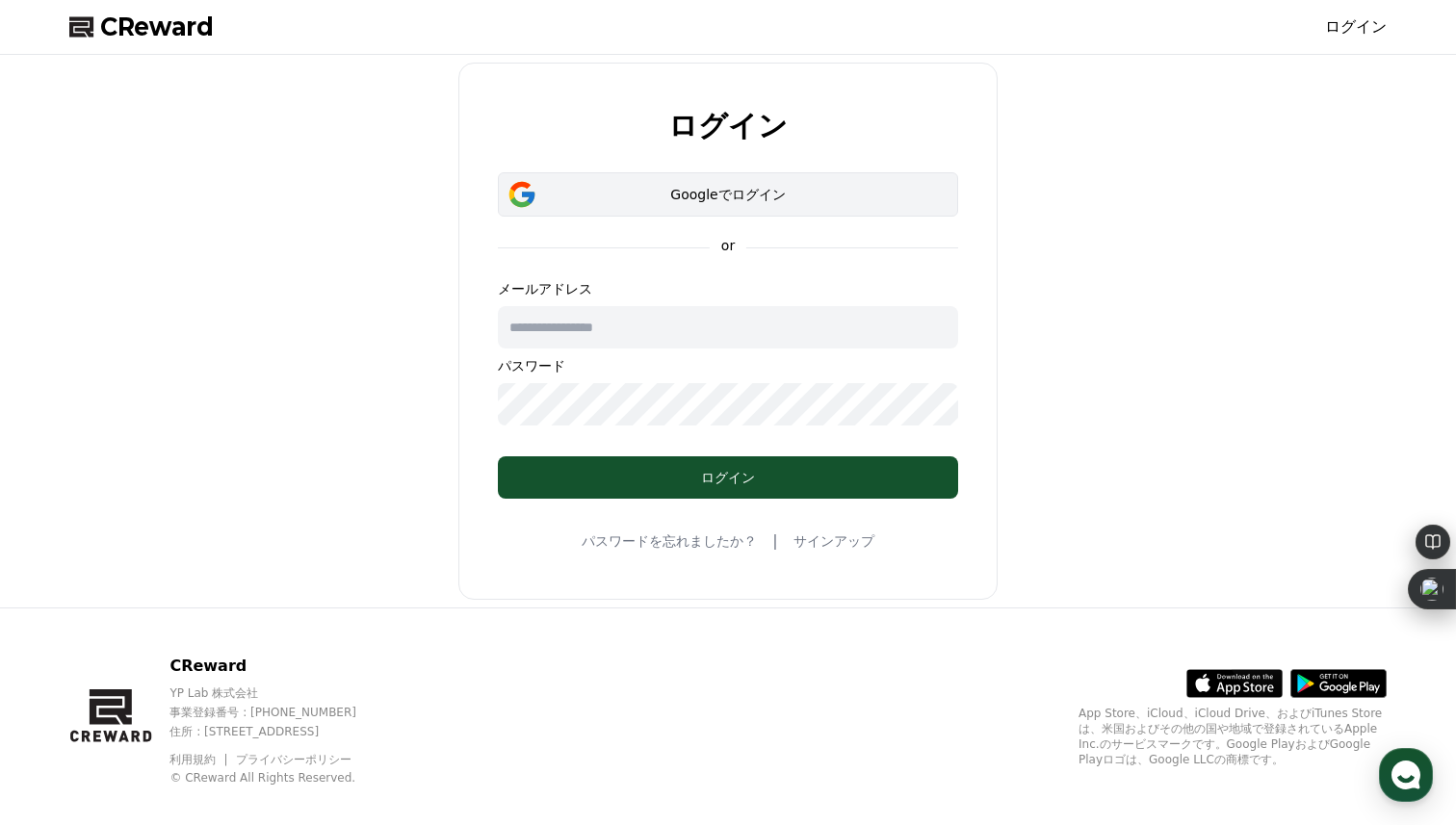
click at [827, 182] on button "Googleでログイン" at bounding box center [728, 194] width 461 height 45
